Goal: Task Accomplishment & Management: Manage account settings

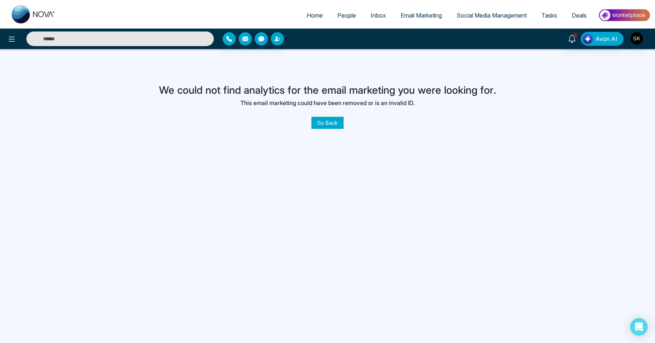
click at [187, 41] on input "text" at bounding box center [120, 38] width 188 height 15
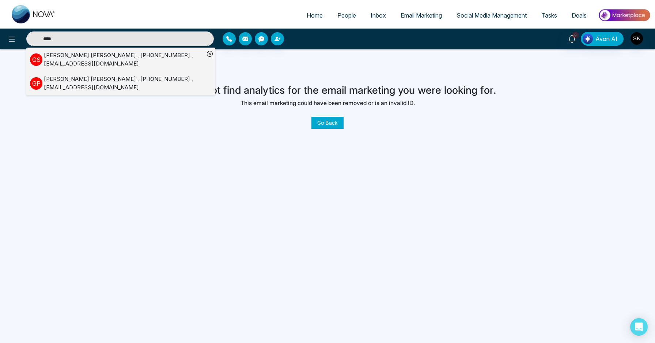
type input "****"
click at [642, 39] on img "button" at bounding box center [637, 38] width 12 height 12
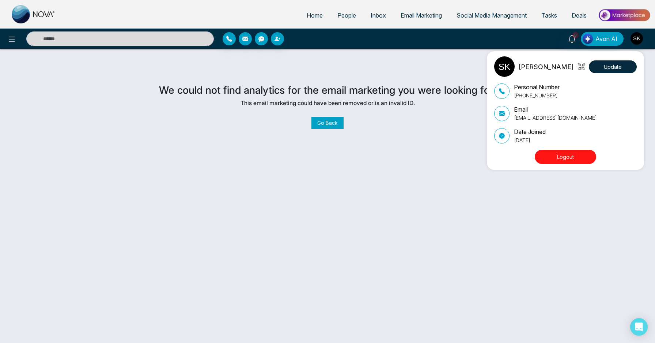
click at [570, 160] on button "Logout" at bounding box center [565, 157] width 61 height 14
